Goal: Transaction & Acquisition: Purchase product/service

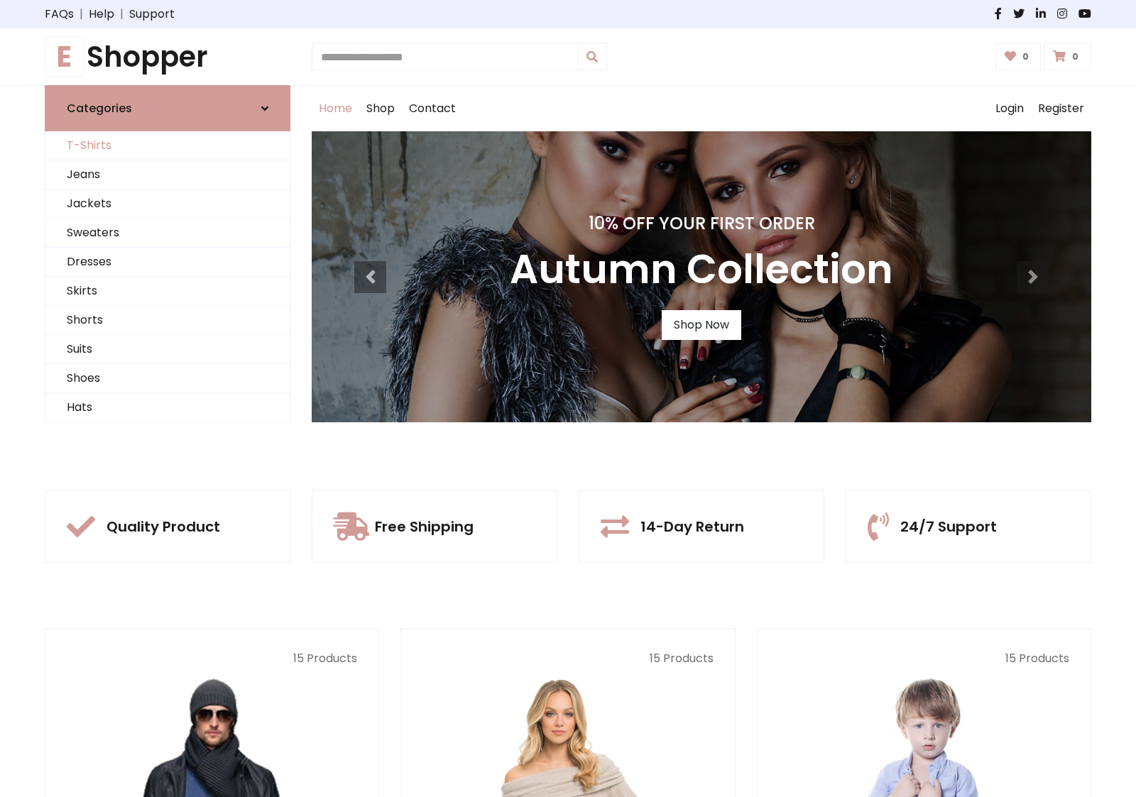
click at [168, 146] on link "T-Shirts" at bounding box center [167, 145] width 244 height 29
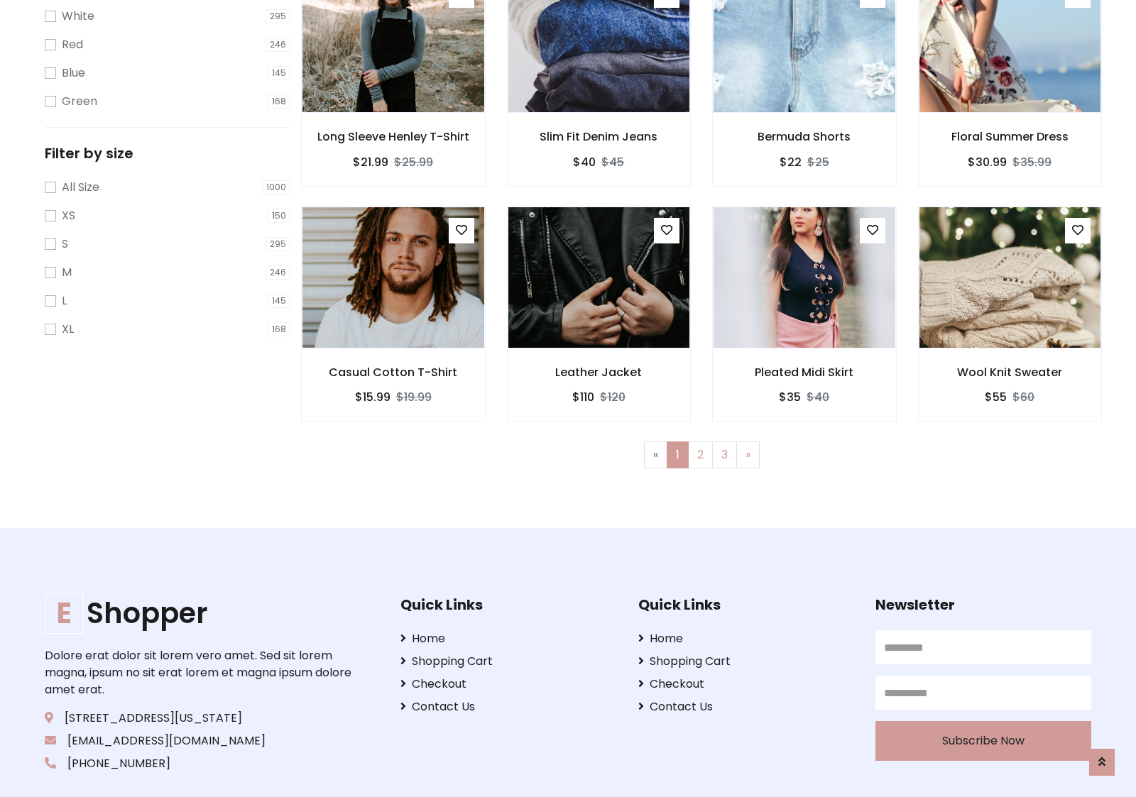
scroll to position [26, 0]
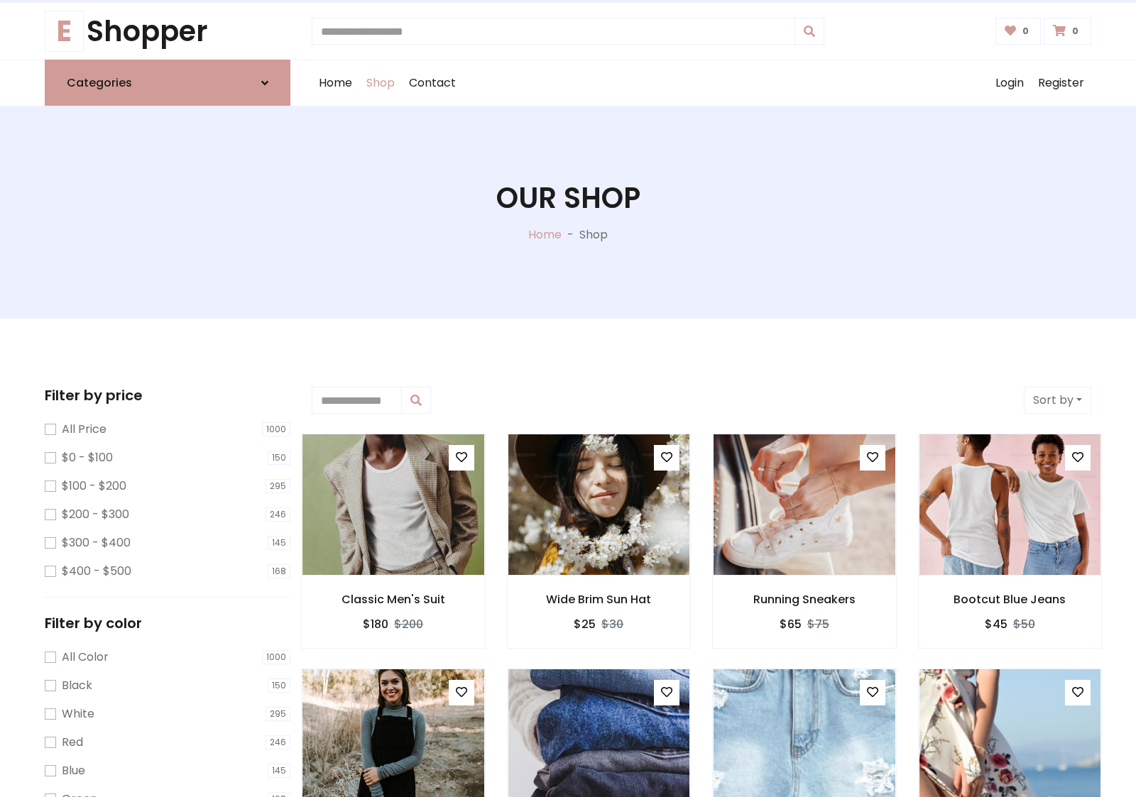
click at [568, 212] on h1 "Our Shop" at bounding box center [568, 198] width 144 height 34
click at [702, 83] on div "Home Shop Contact Log out Login Register" at bounding box center [702, 82] width 780 height 45
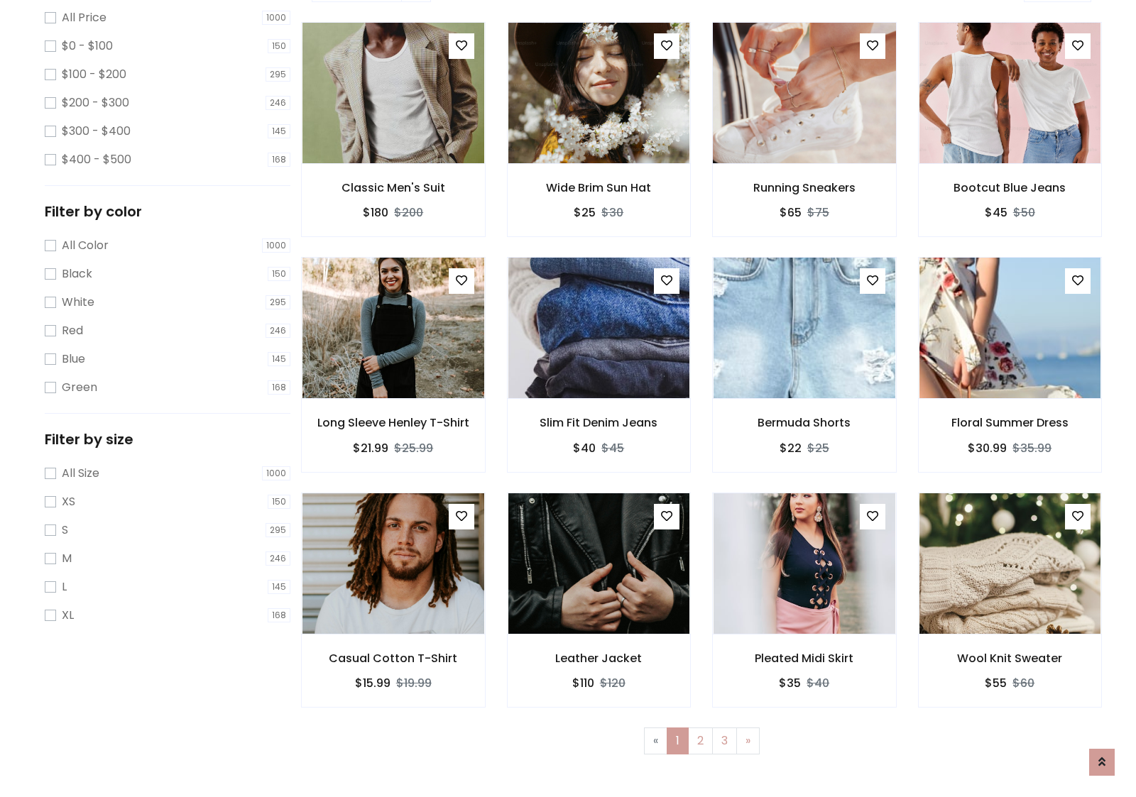
click at [804, 143] on img at bounding box center [804, 93] width 218 height 341
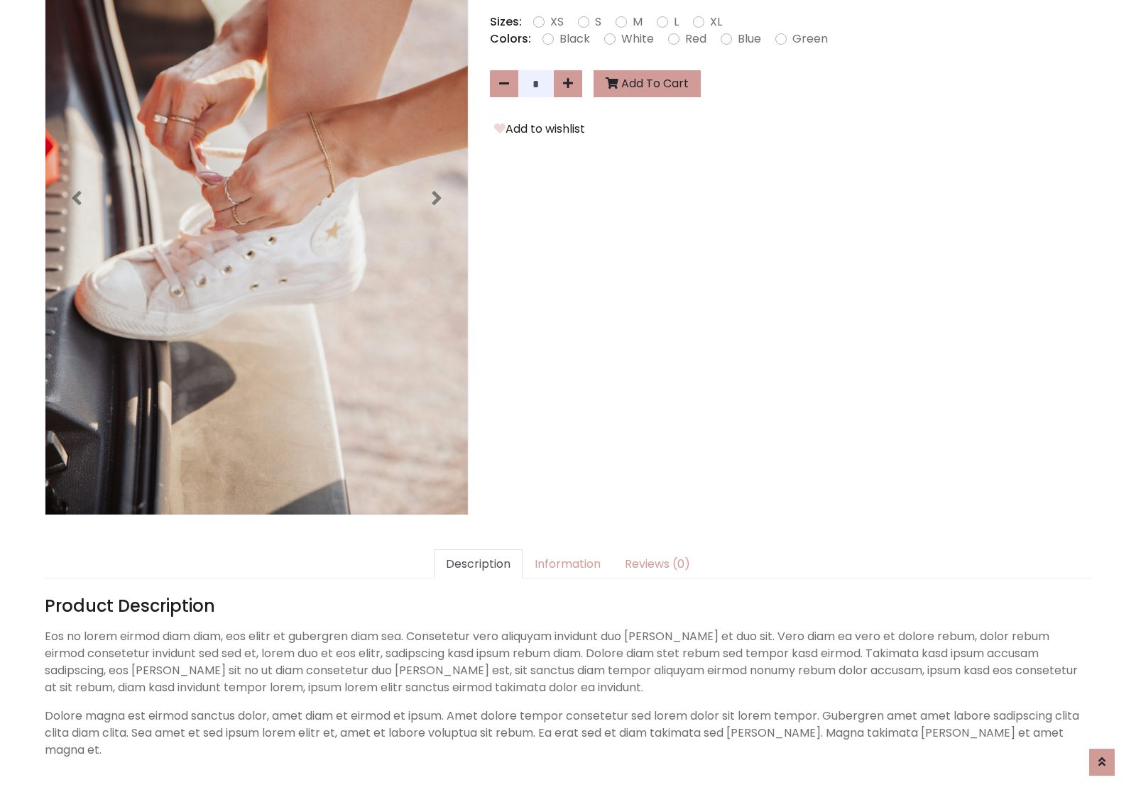
scroll to position [347, 0]
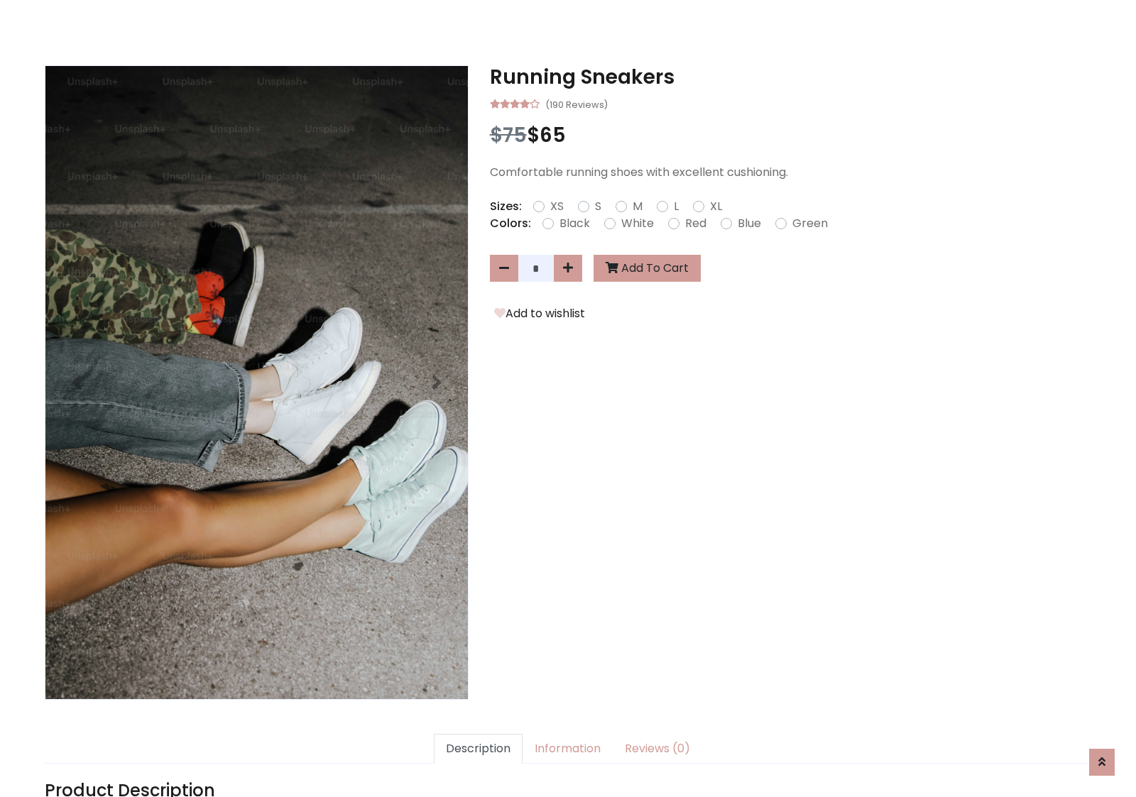
click at [790, 77] on h3 "Running Sneakers" at bounding box center [790, 77] width 601 height 24
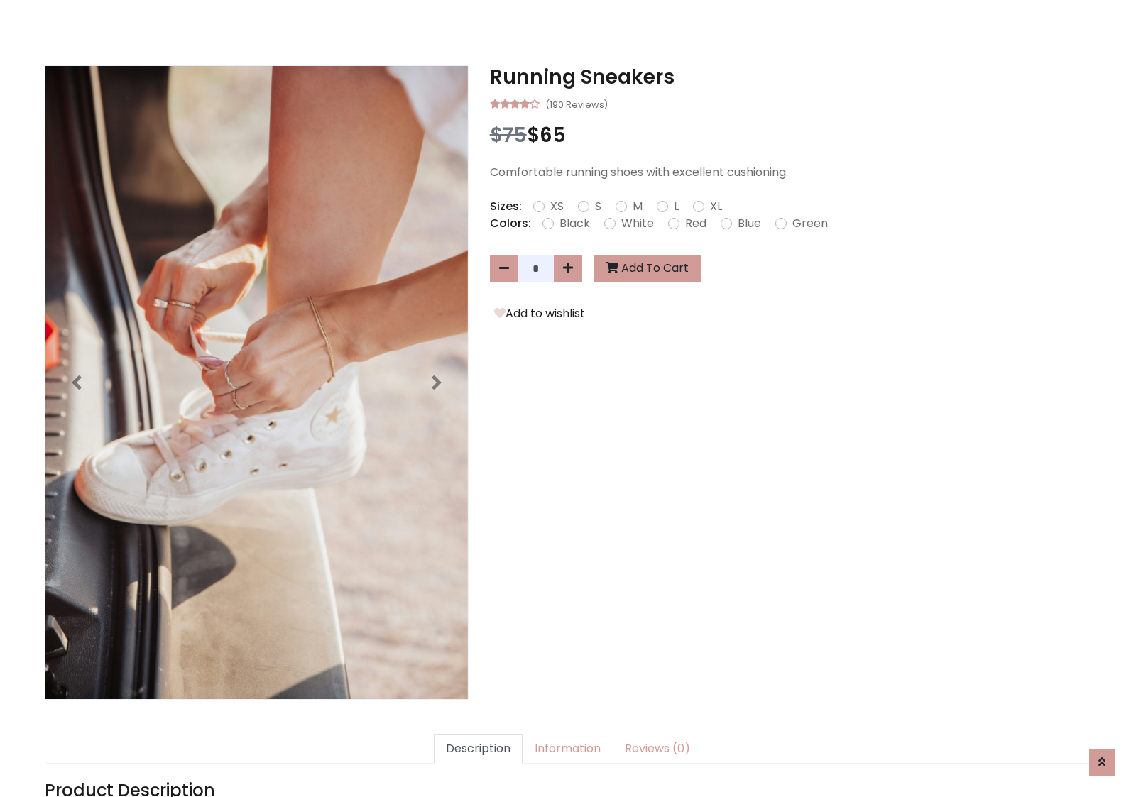
click at [790, 77] on h3 "Running Sneakers" at bounding box center [790, 77] width 601 height 24
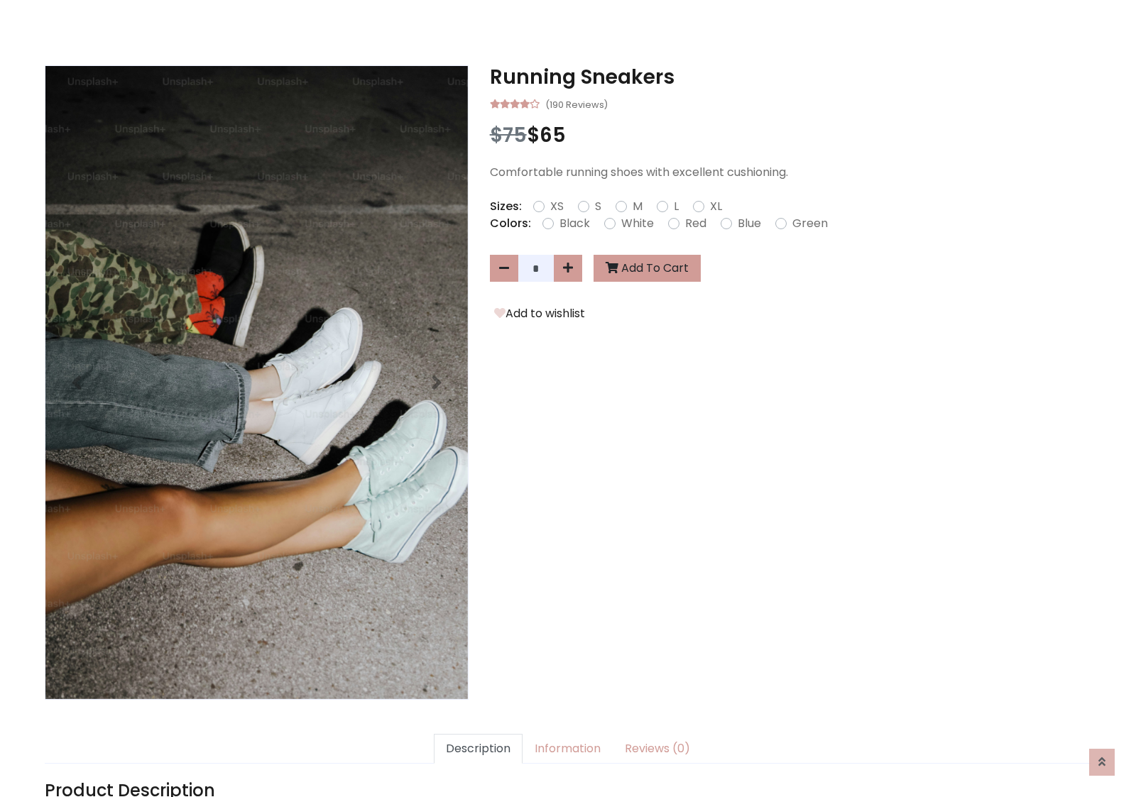
scroll to position [0, 0]
